Goal: Navigation & Orientation: Find specific page/section

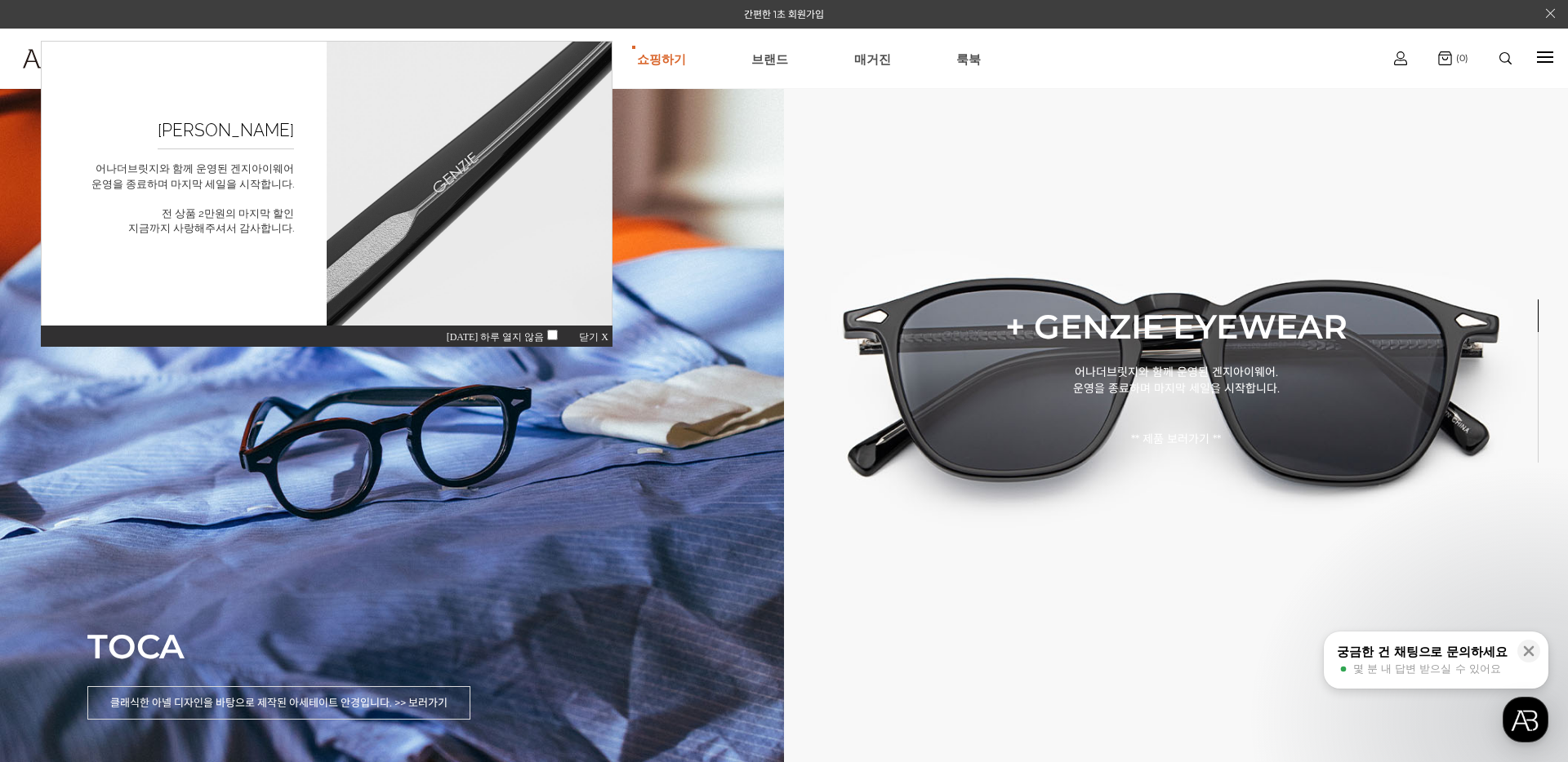
click at [600, 337] on span "닫기 X" at bounding box center [593, 337] width 30 height 11
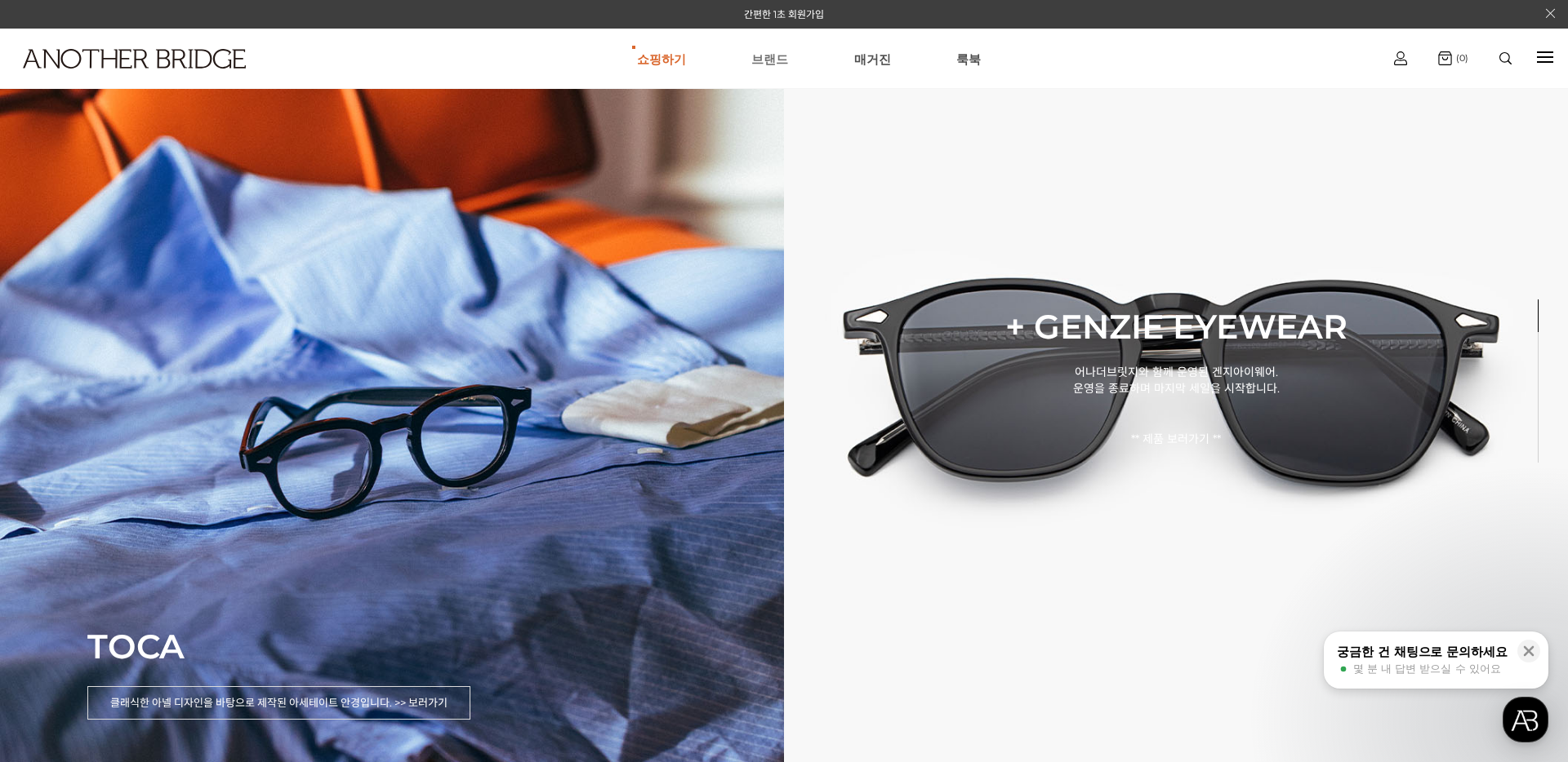
click at [780, 66] on link "브랜드" at bounding box center [769, 58] width 36 height 58
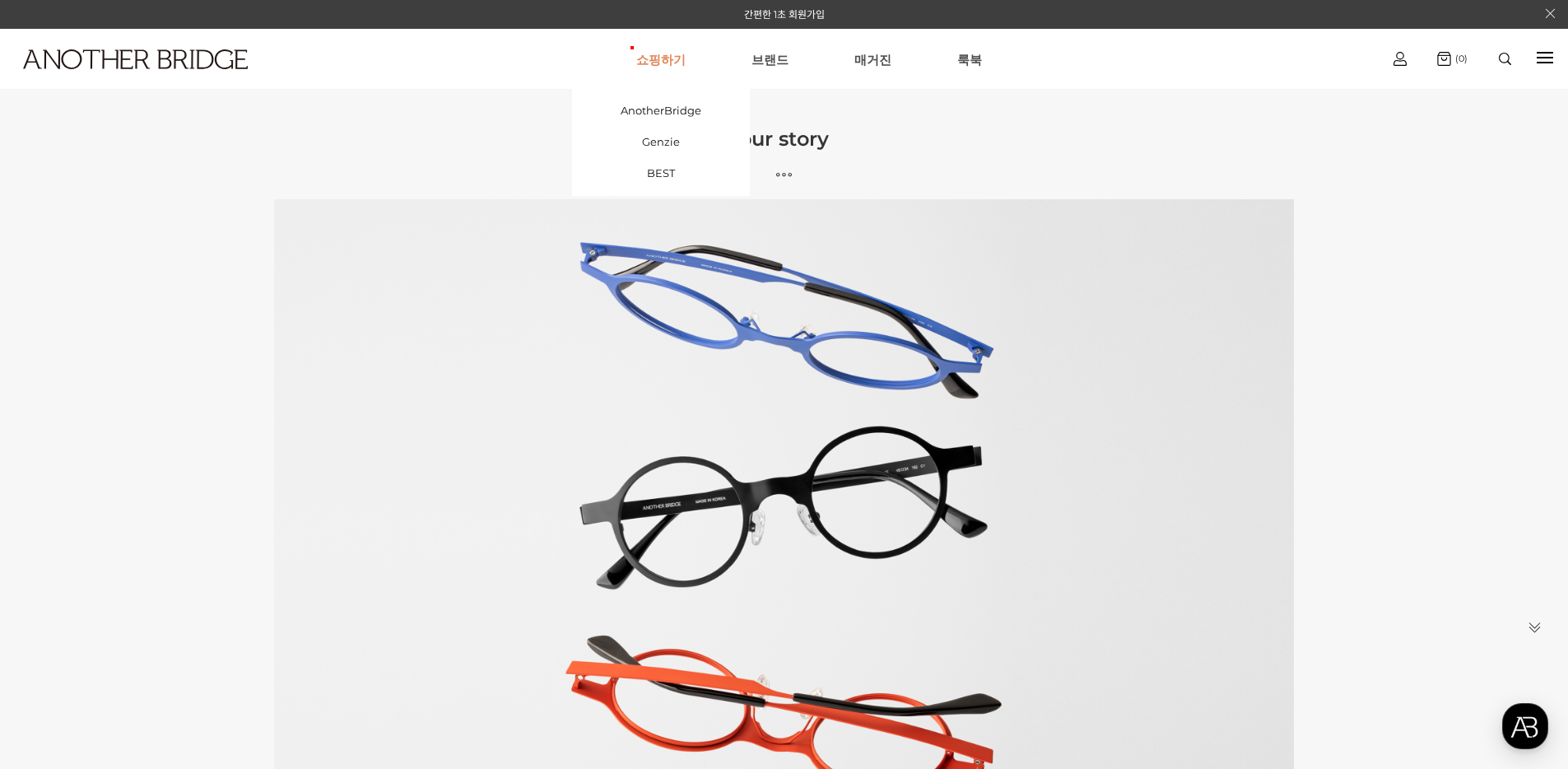
click at [663, 60] on link "쇼핑하기" at bounding box center [661, 59] width 49 height 59
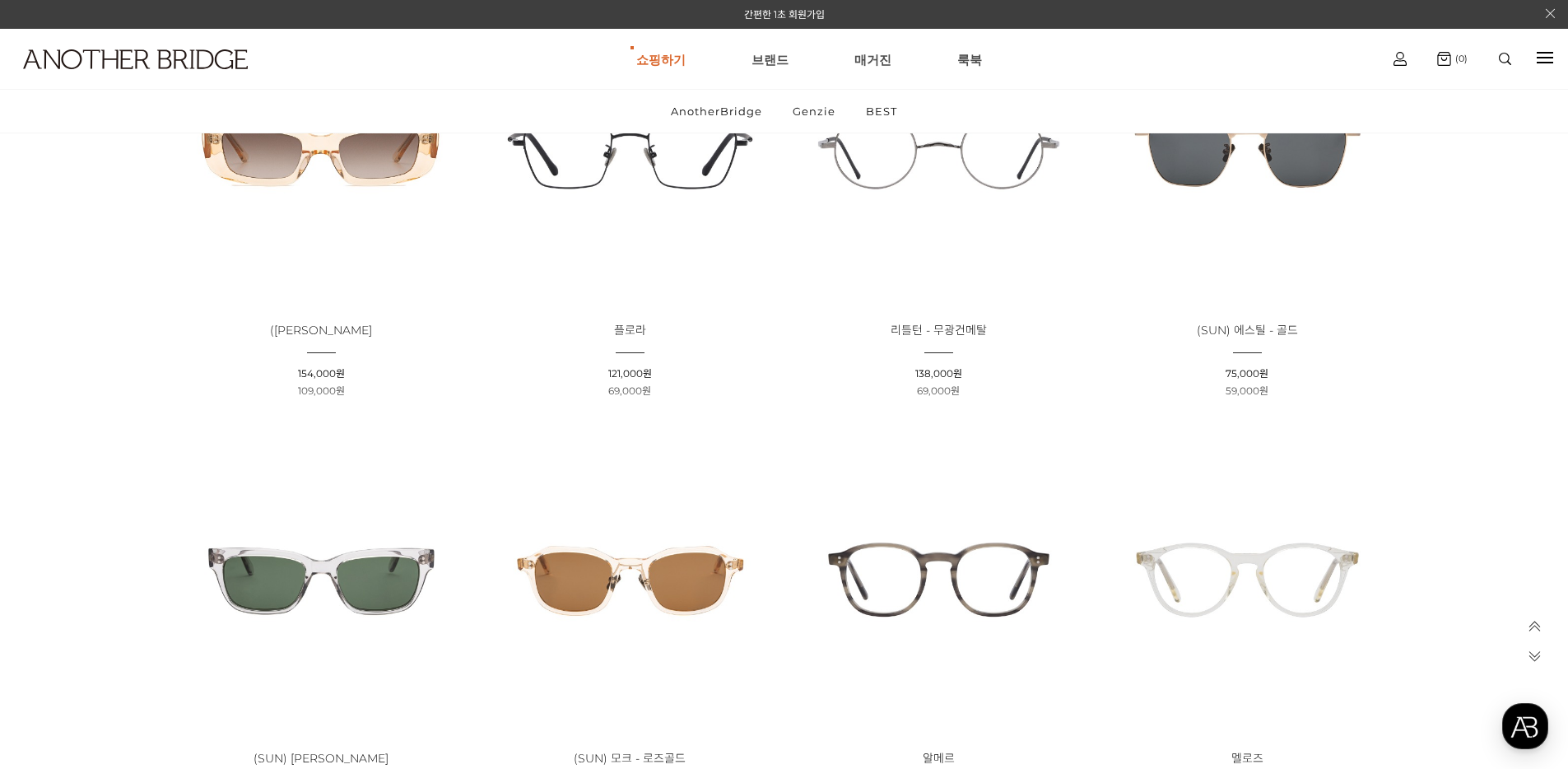
scroll to position [1657, 0]
